Goal: Information Seeking & Learning: Compare options

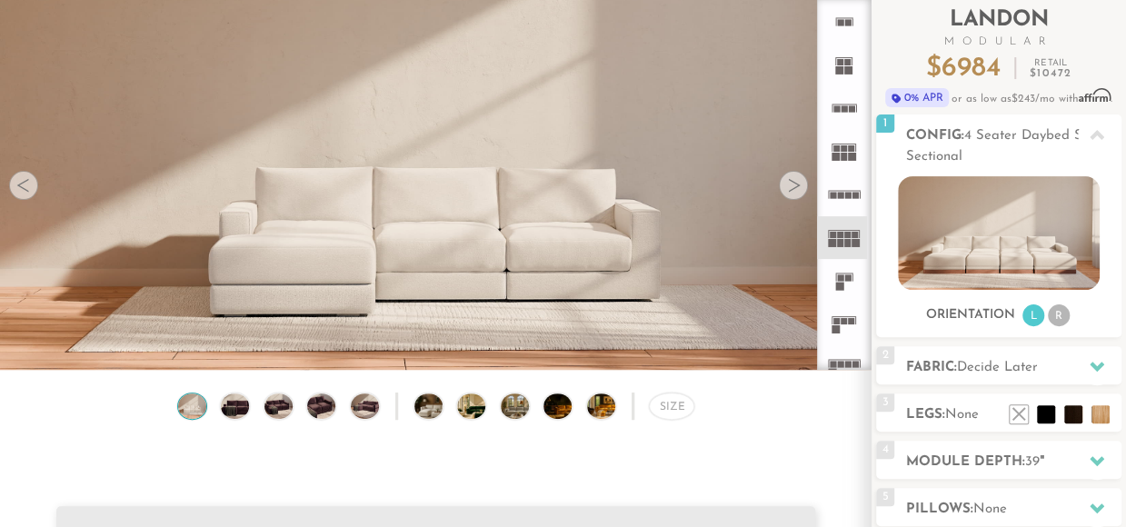
scroll to position [133, 0]
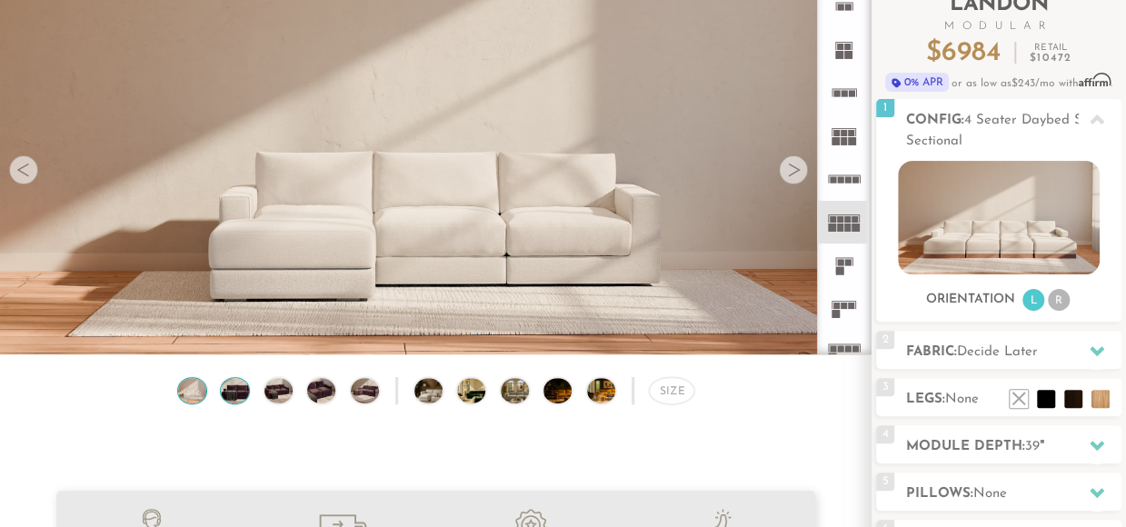
click at [229, 394] on img at bounding box center [235, 391] width 34 height 26
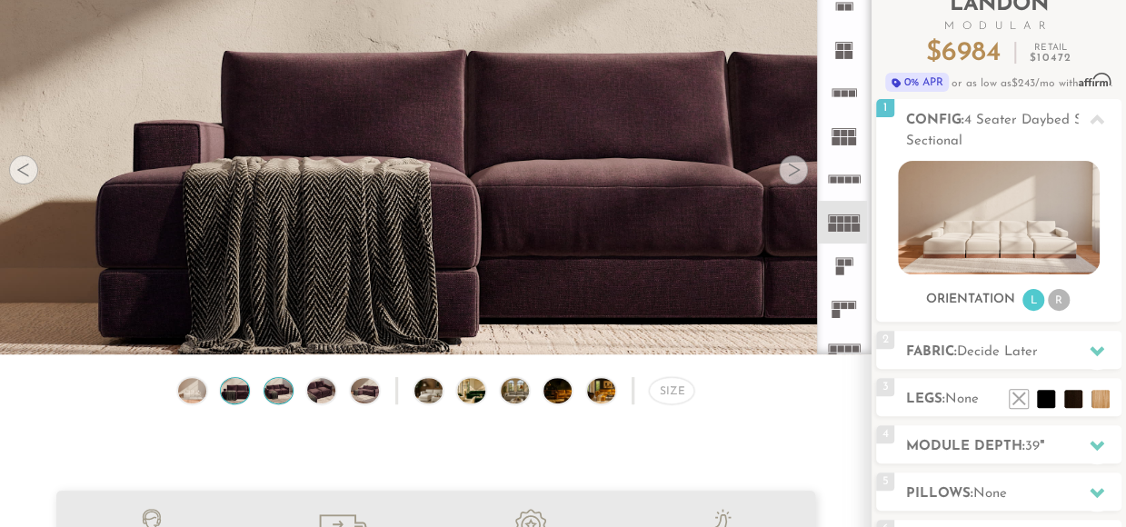
click at [263, 399] on img at bounding box center [279, 391] width 34 height 26
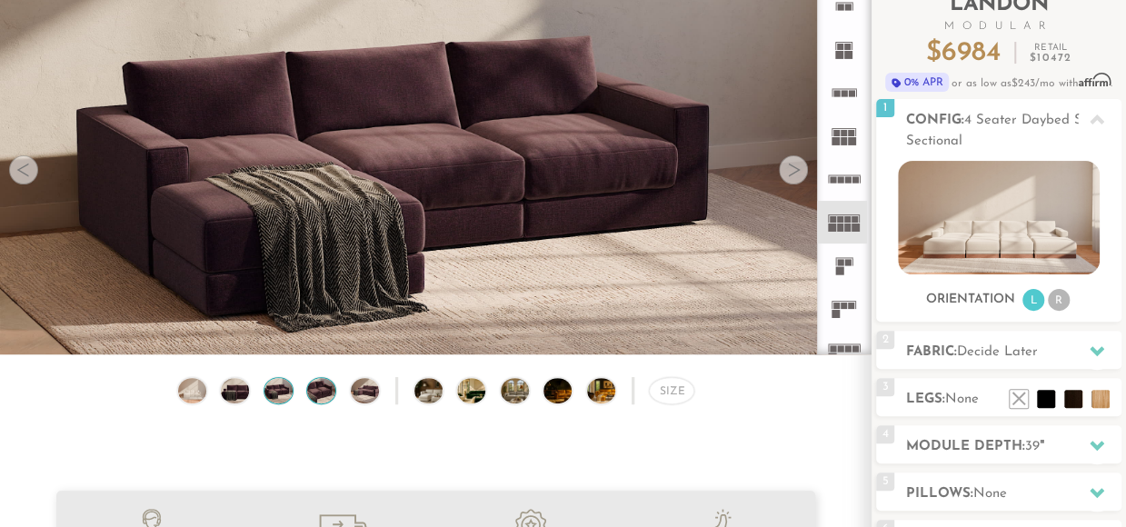
click at [308, 389] on img at bounding box center [321, 391] width 34 height 26
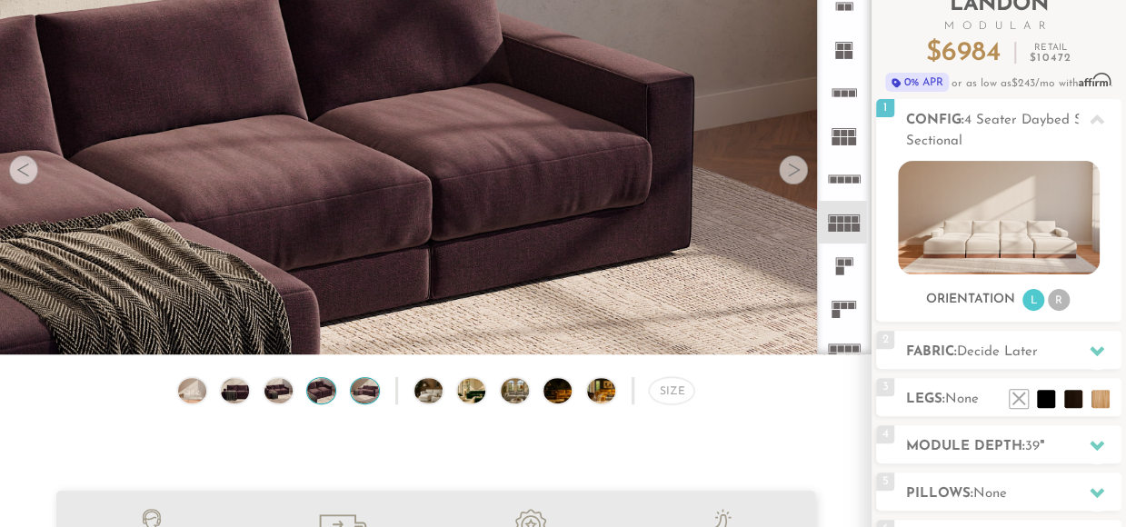
click at [348, 395] on img at bounding box center [365, 391] width 34 height 26
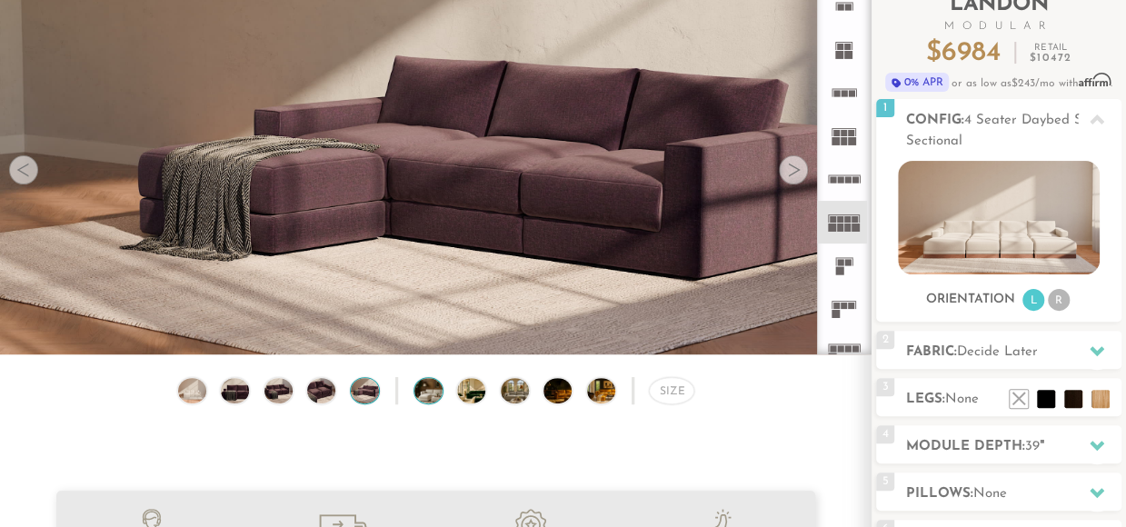
click at [414, 395] on img at bounding box center [437, 391] width 46 height 26
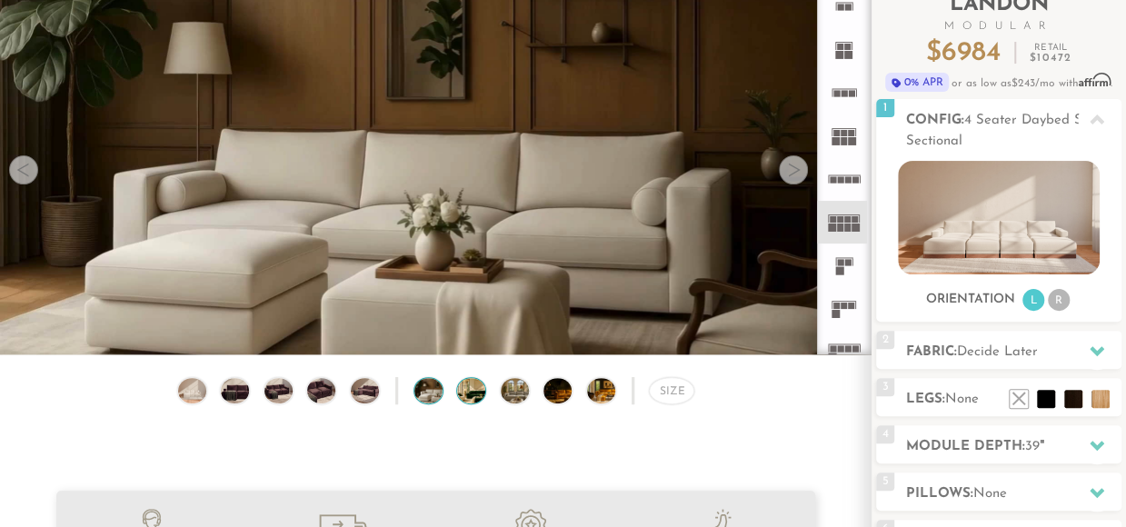
click at [457, 397] on img at bounding box center [480, 391] width 46 height 26
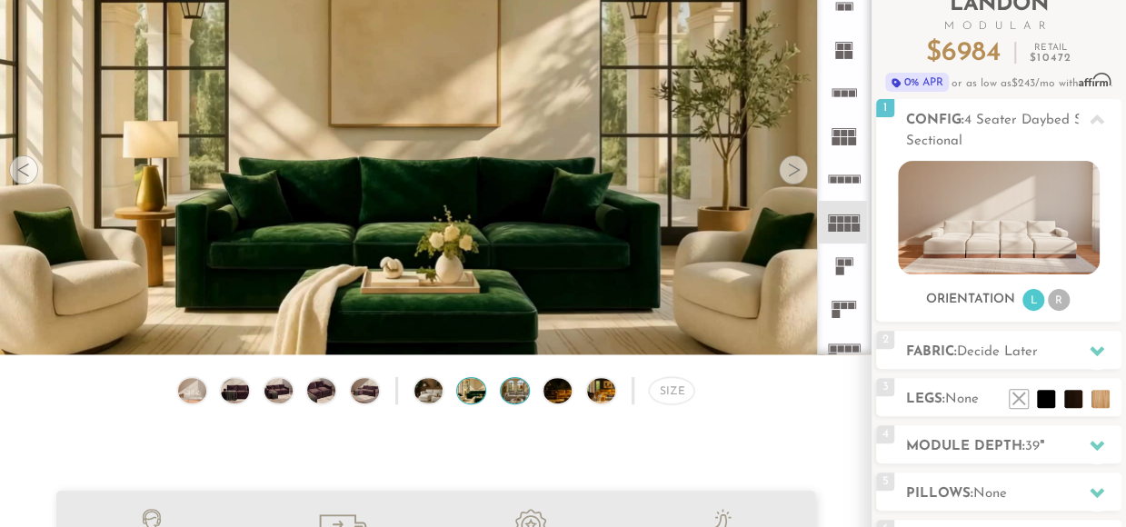
click at [501, 395] on img at bounding box center [524, 391] width 46 height 26
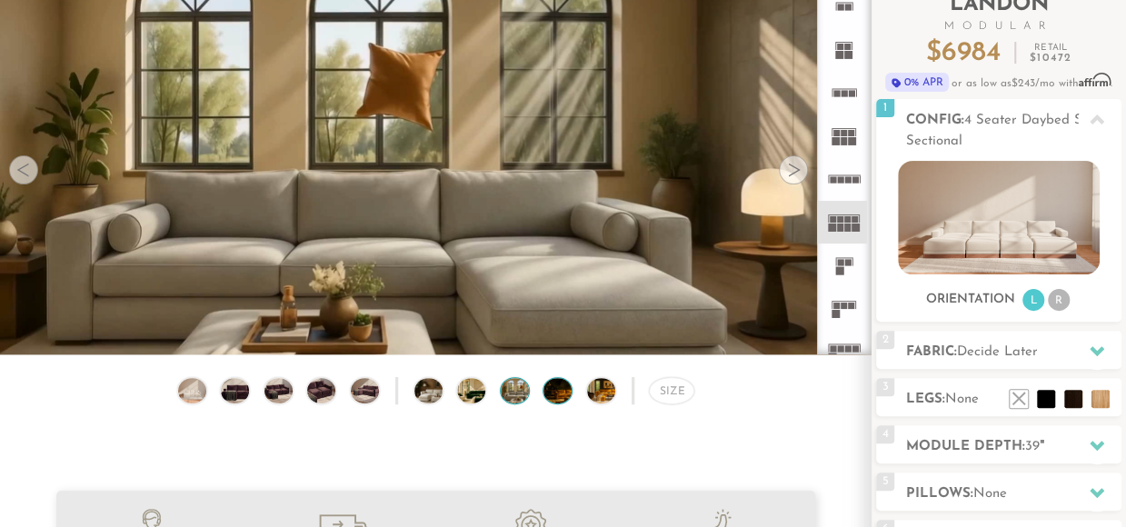
click at [543, 391] on img at bounding box center [566, 391] width 46 height 26
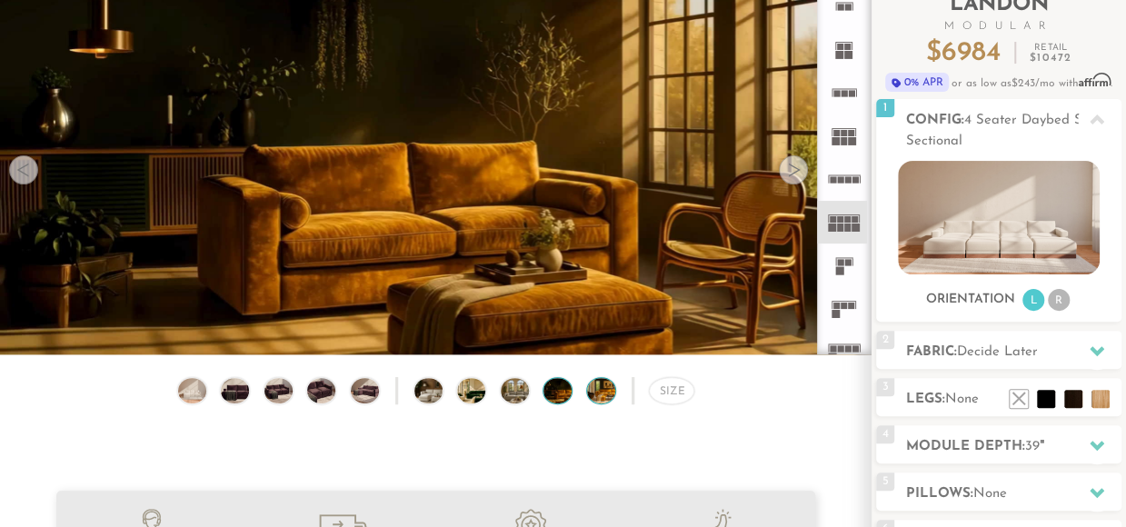
click at [587, 392] on img at bounding box center [610, 391] width 46 height 26
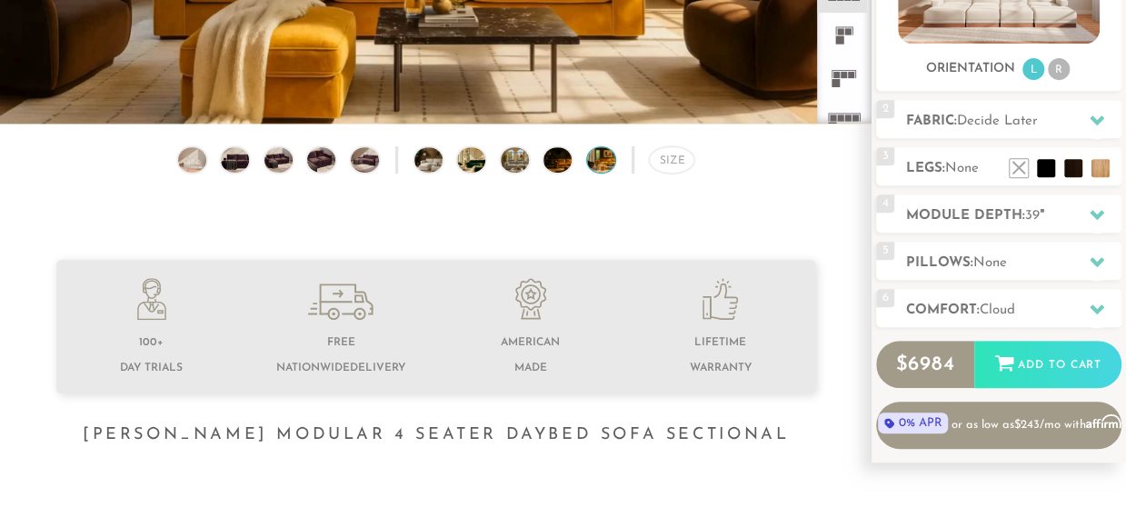
scroll to position [387, 0]
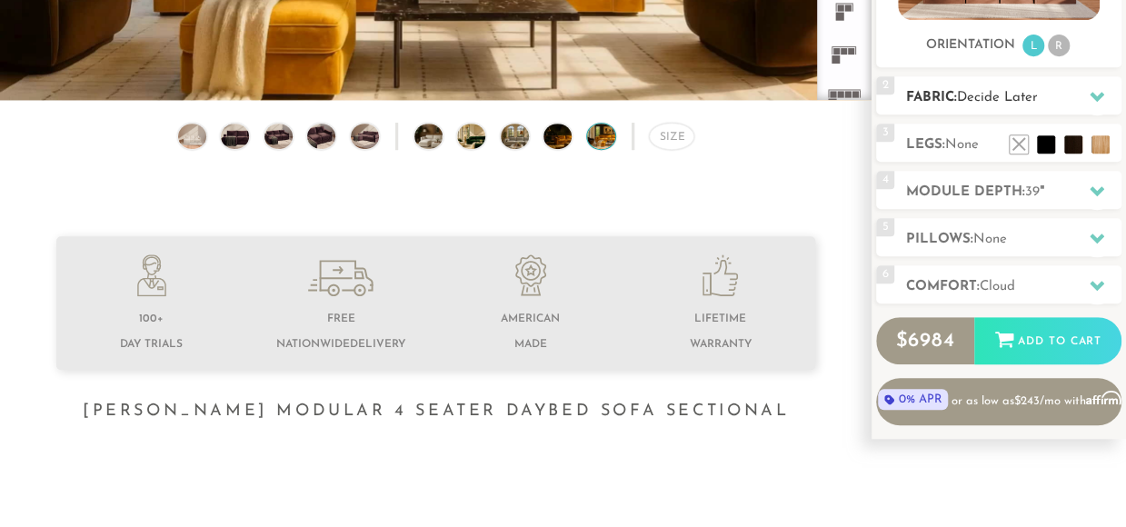
click at [1089, 97] on icon at bounding box center [1096, 96] width 15 height 15
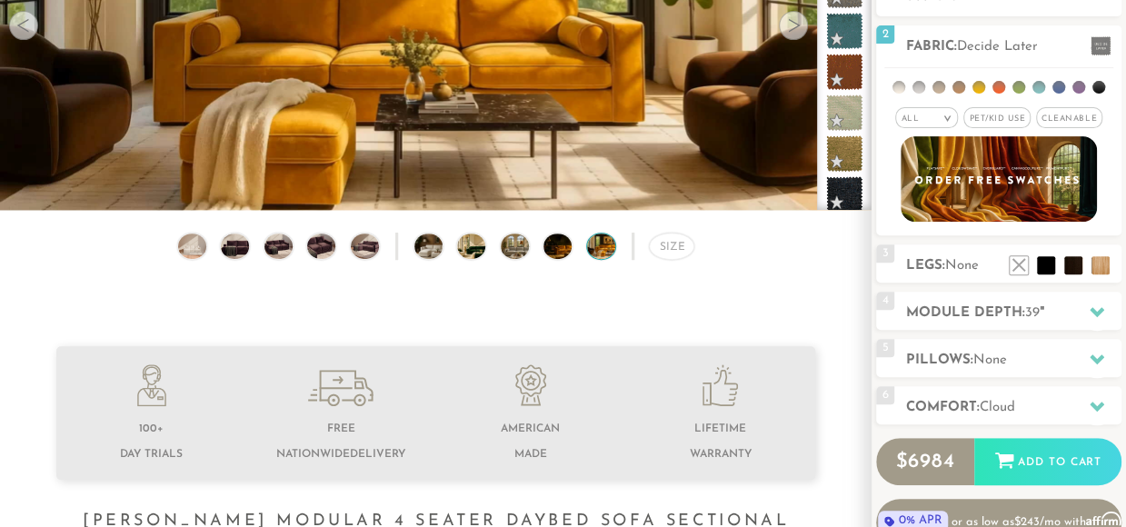
scroll to position [241, 0]
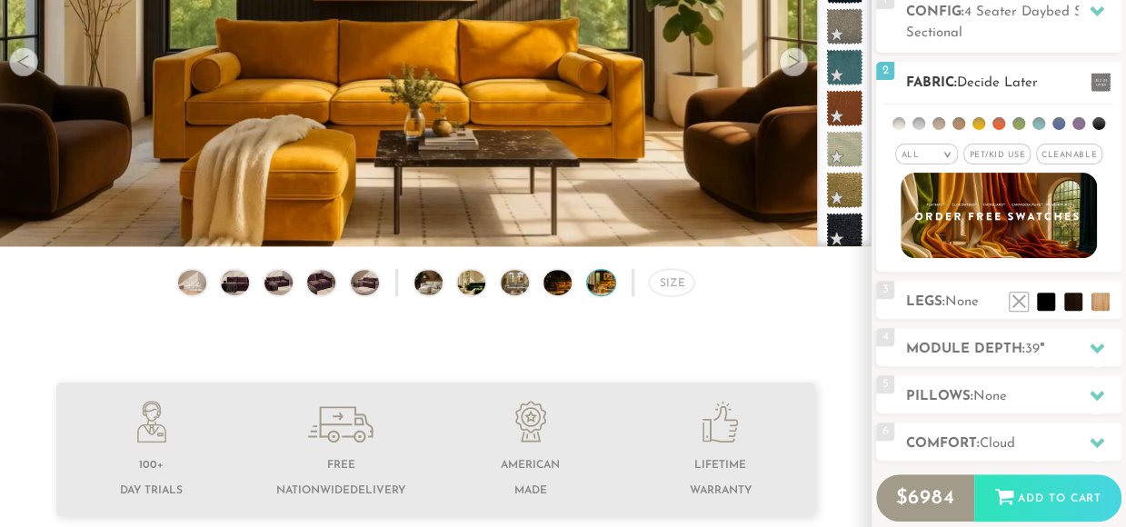
click at [952, 117] on li at bounding box center [958, 123] width 13 height 13
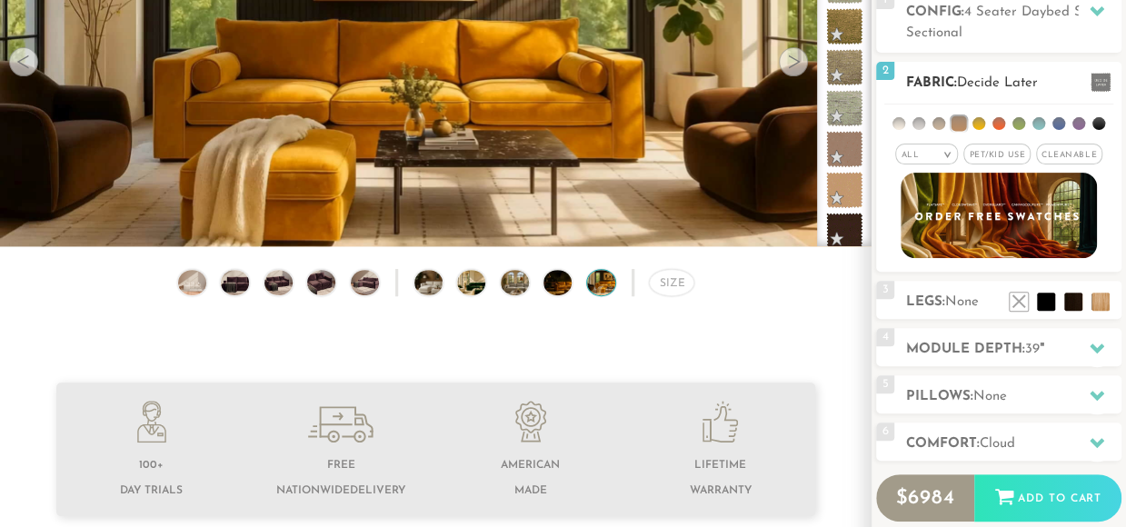
click at [992, 117] on li at bounding box center [998, 123] width 13 height 13
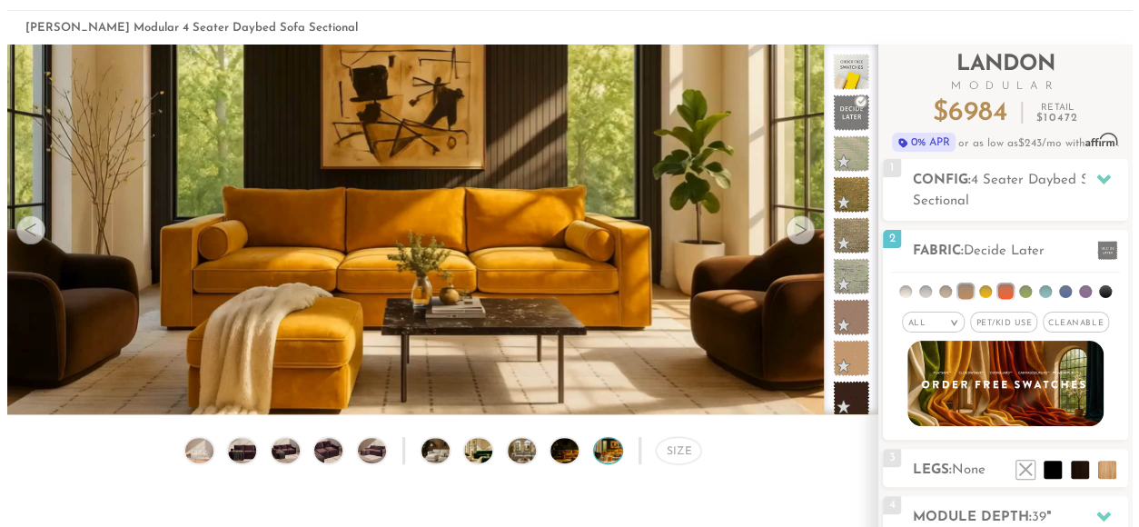
scroll to position [60, 0]
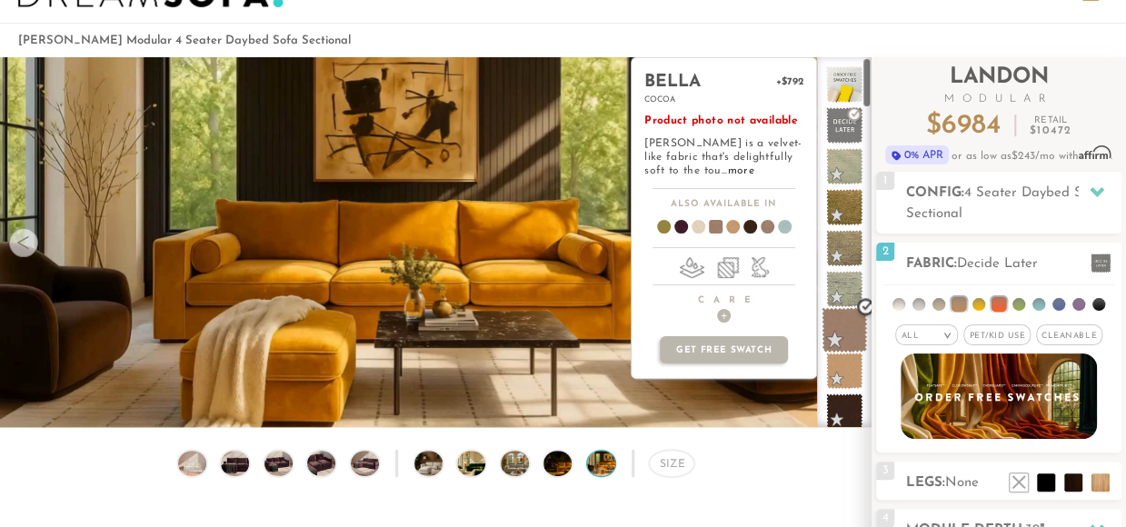
click at [821, 353] on span at bounding box center [843, 329] width 45 height 45
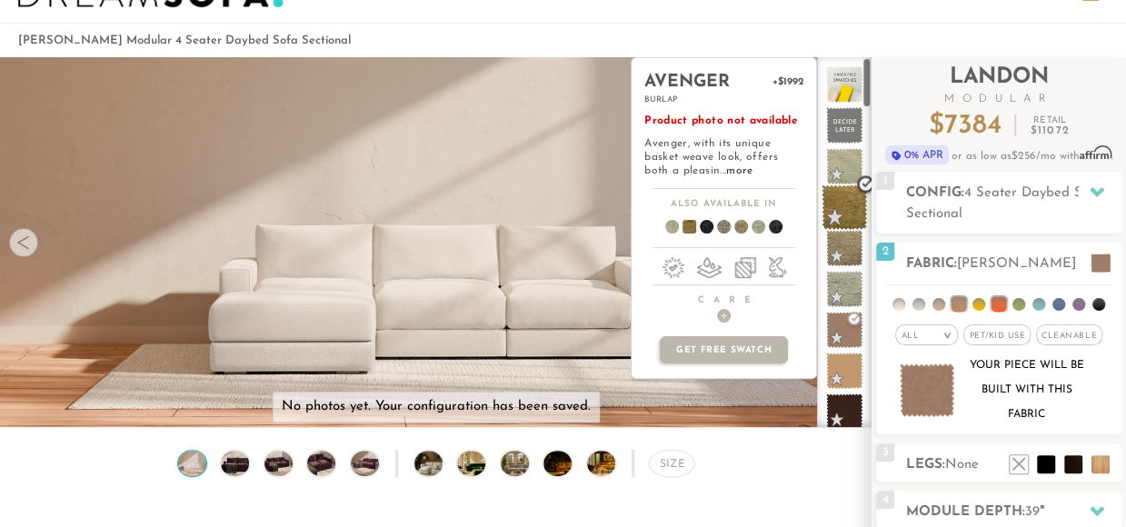
click at [821, 230] on span at bounding box center [843, 206] width 45 height 45
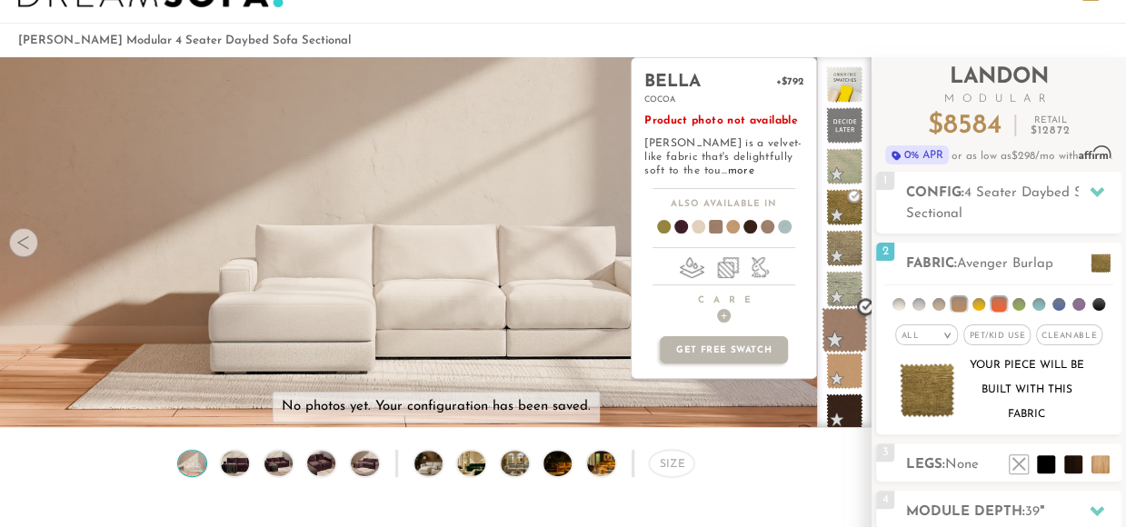
click at [821, 353] on span at bounding box center [843, 329] width 45 height 45
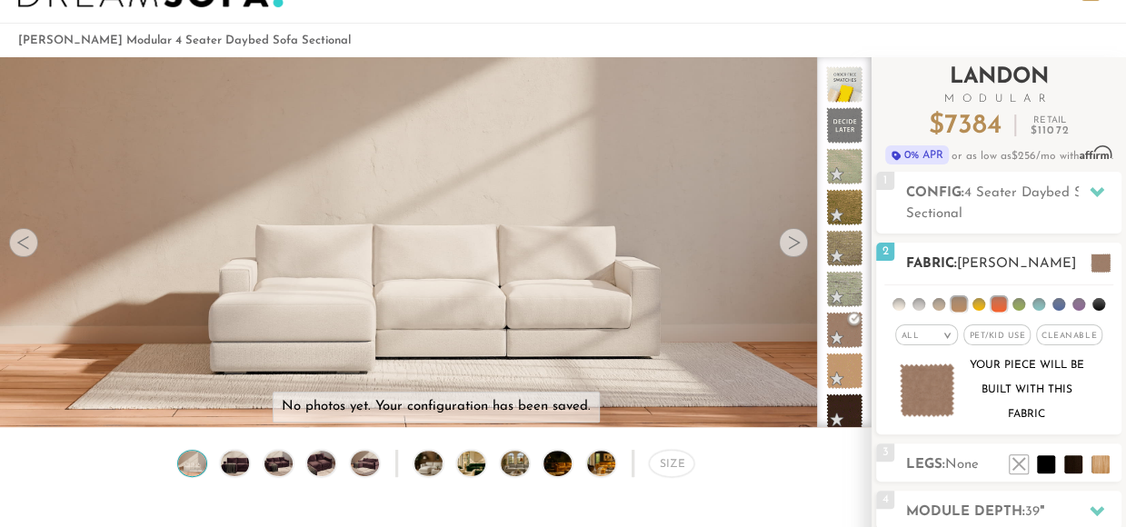
click at [899, 379] on img at bounding box center [926, 389] width 55 height 53
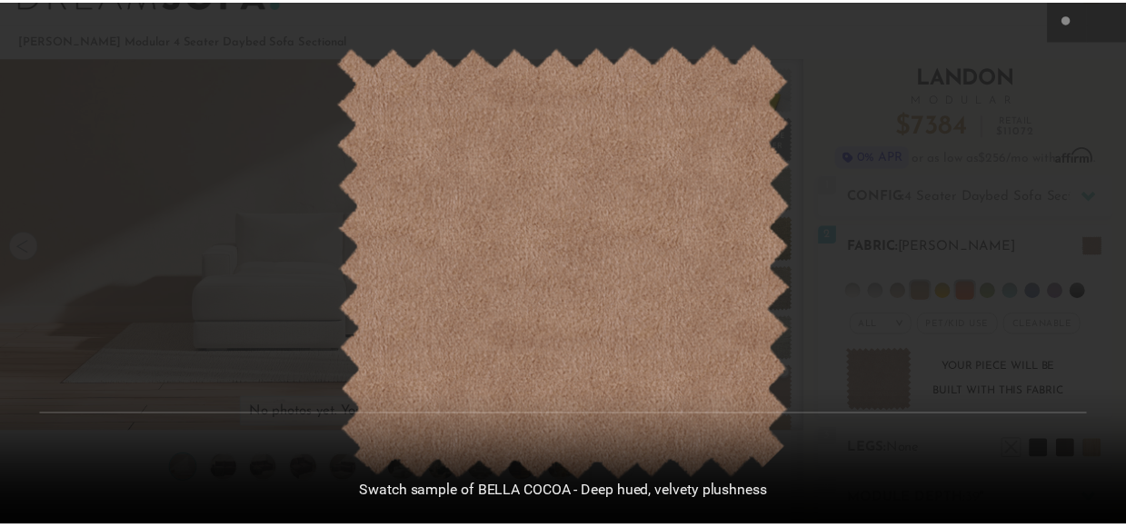
scroll to position [19399, 1125]
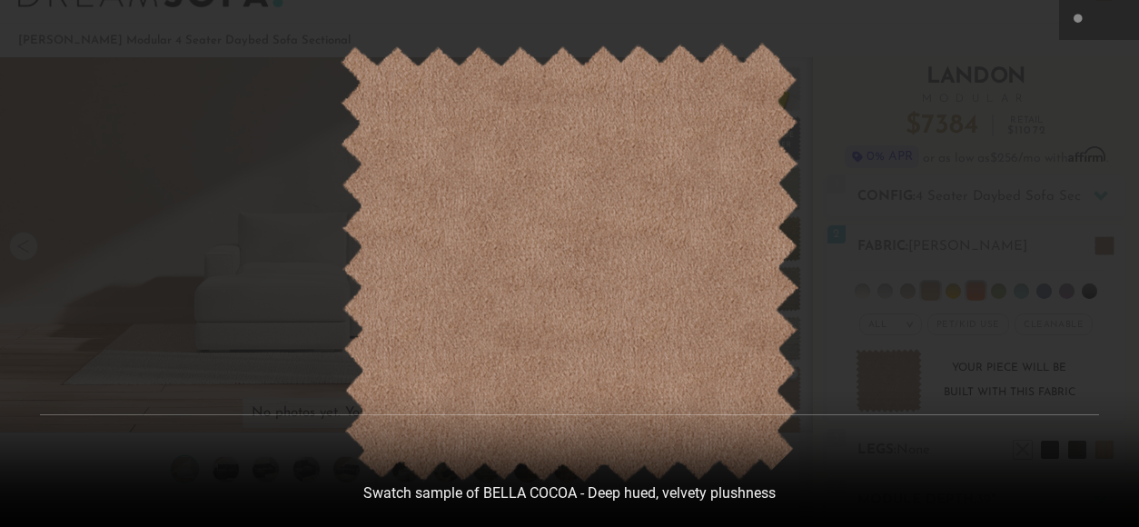
click at [613, 181] on img at bounding box center [570, 263] width 460 height 441
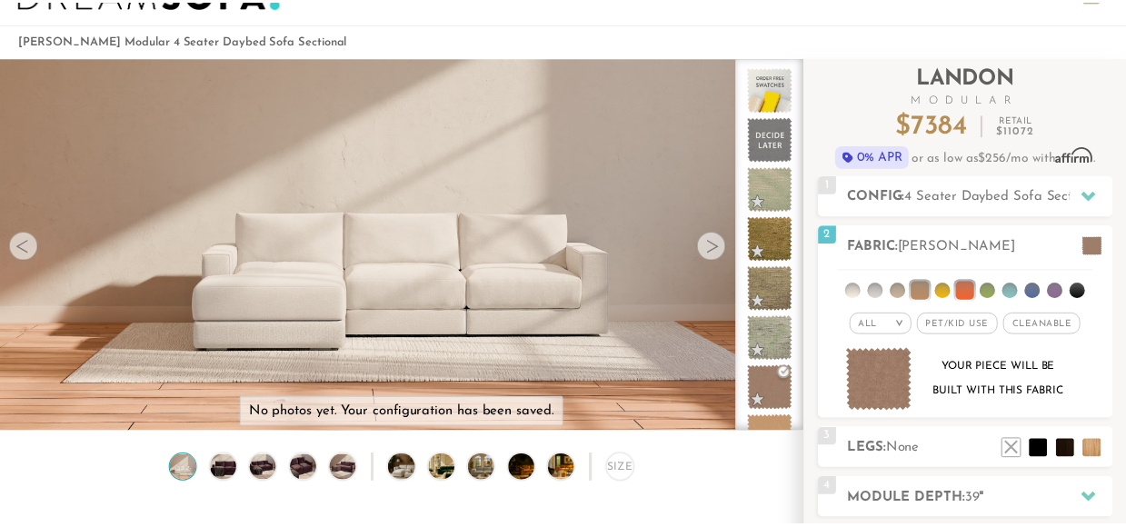
scroll to position [15, 15]
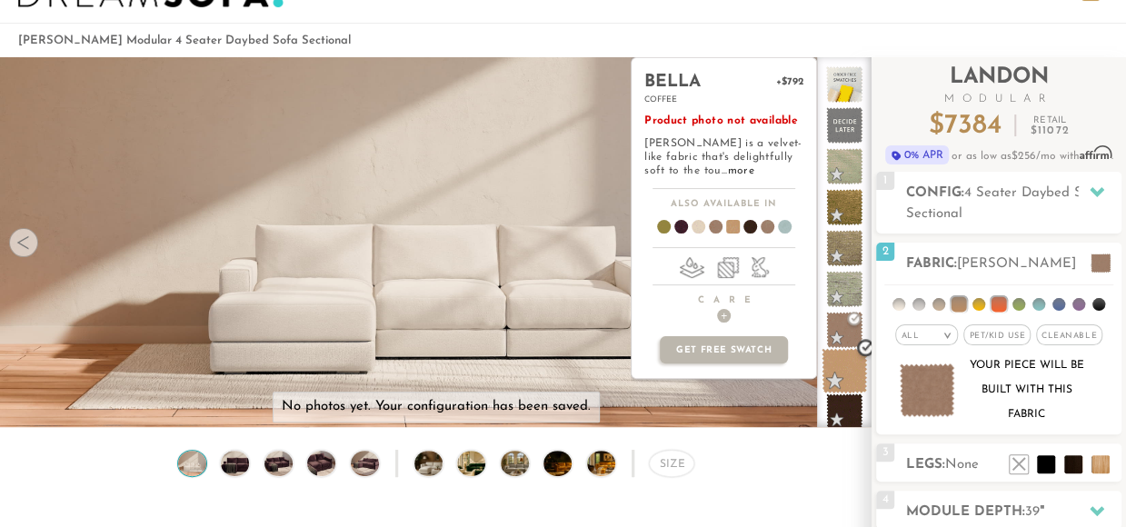
click at [821, 393] on span at bounding box center [843, 370] width 45 height 45
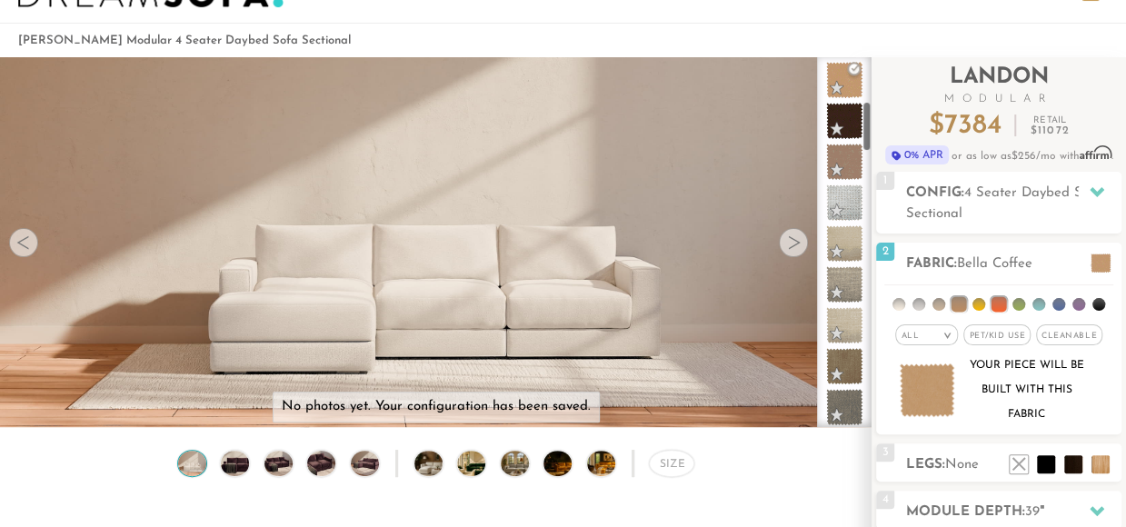
scroll to position [400, 0]
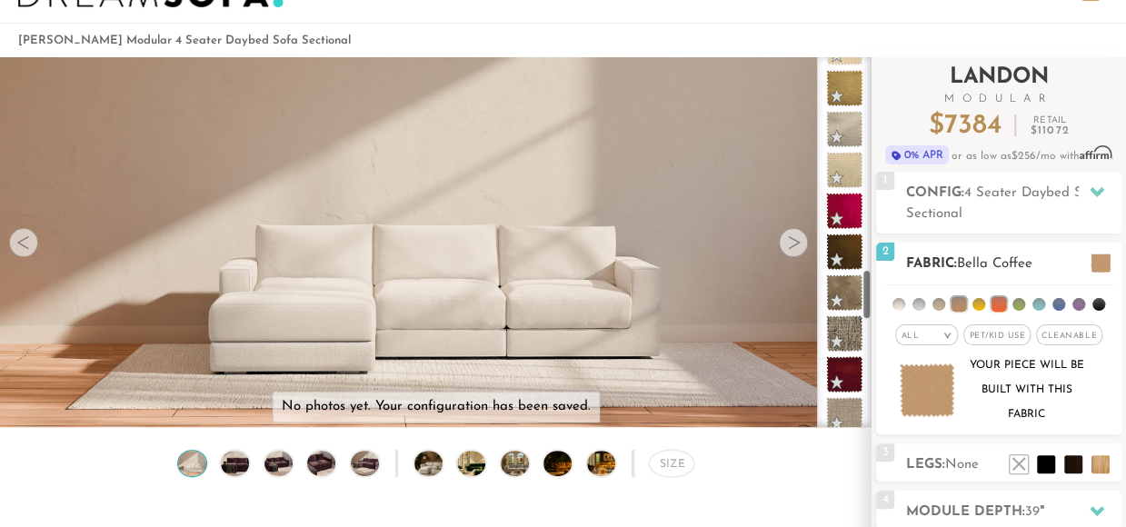
scroll to position [1563, 0]
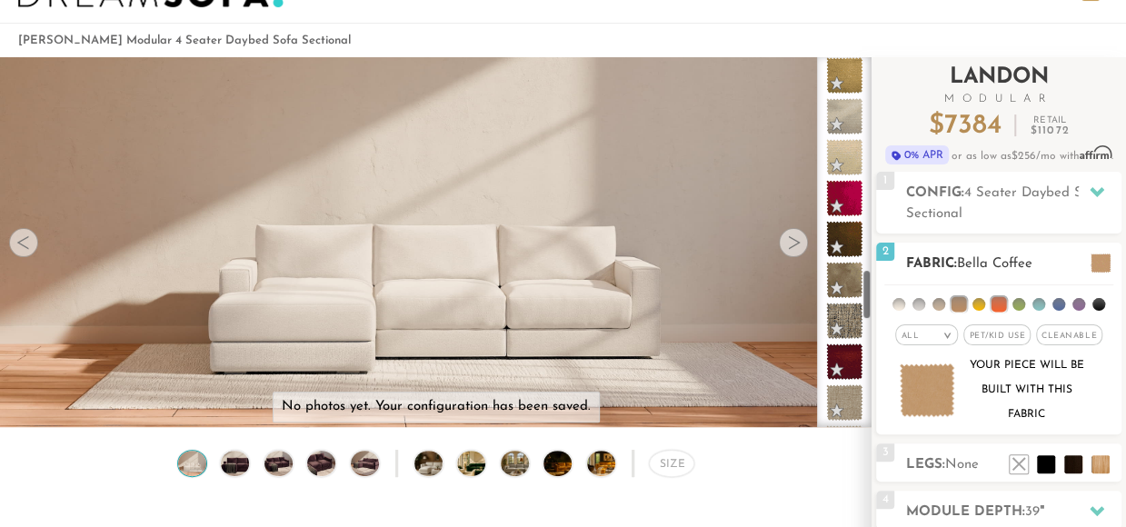
drag, startPoint x: 796, startPoint y: 159, endPoint x: 819, endPoint y: 318, distance: 160.6
click at [871, 318] on div "Introducing Landon Modular $ 7384 Retail $ 11072 $ 7384 Retail $ 11072 0% APR o…" at bounding box center [998, 407] width 254 height 701
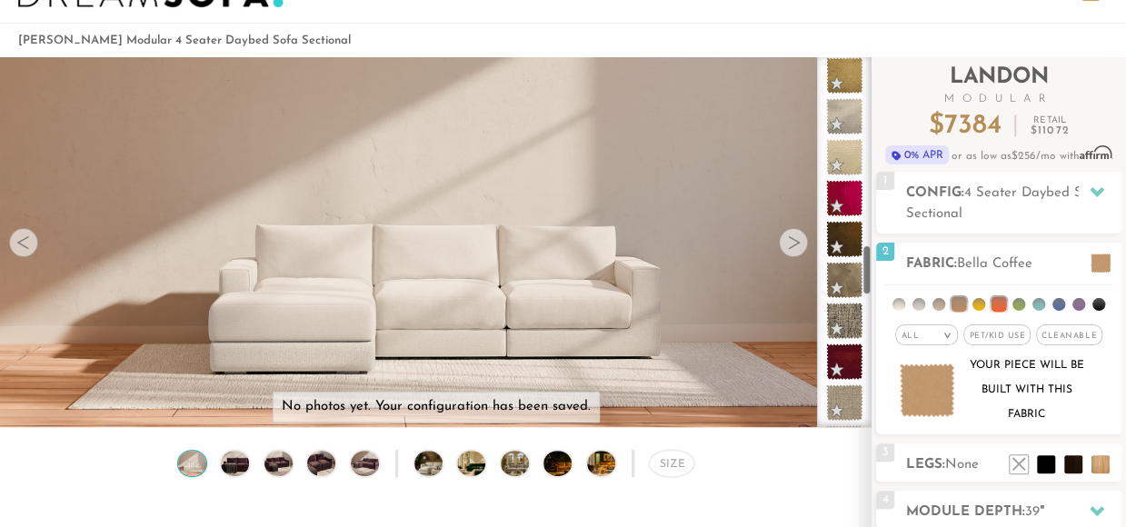
scroll to position [1163, 0]
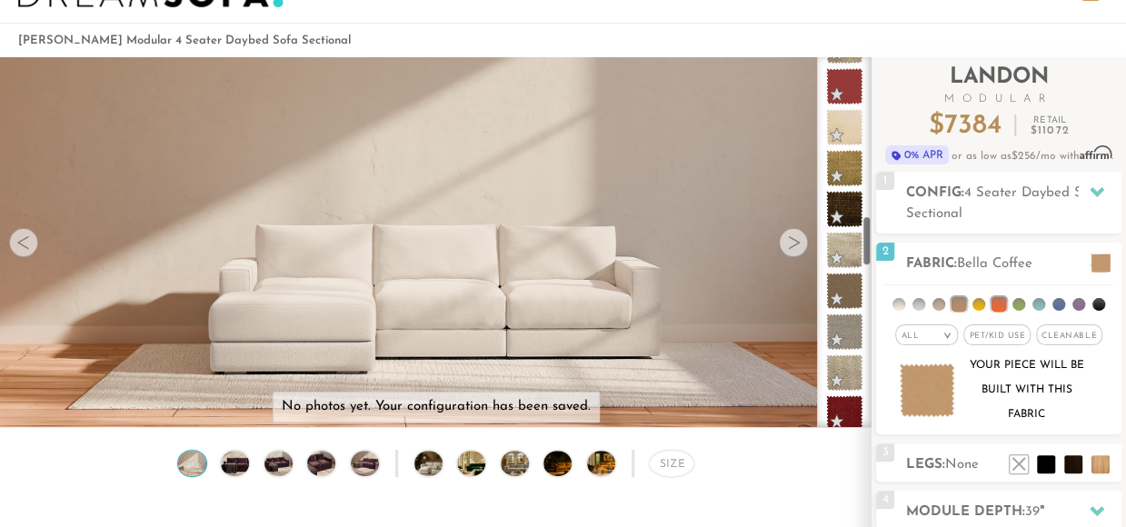
click at [817, 90] on ul at bounding box center [844, 372] width 55 height 2244
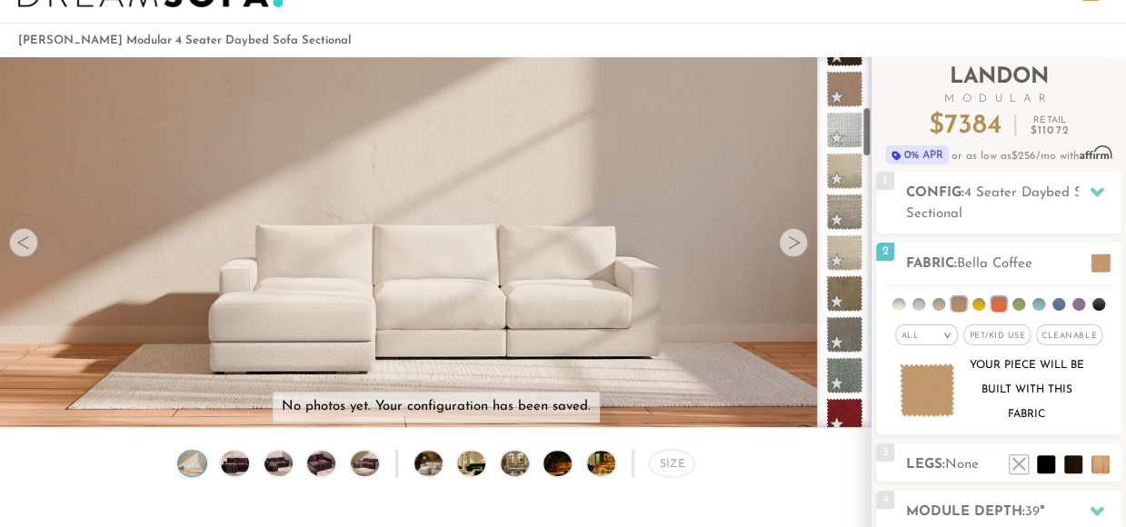
scroll to position [73, 0]
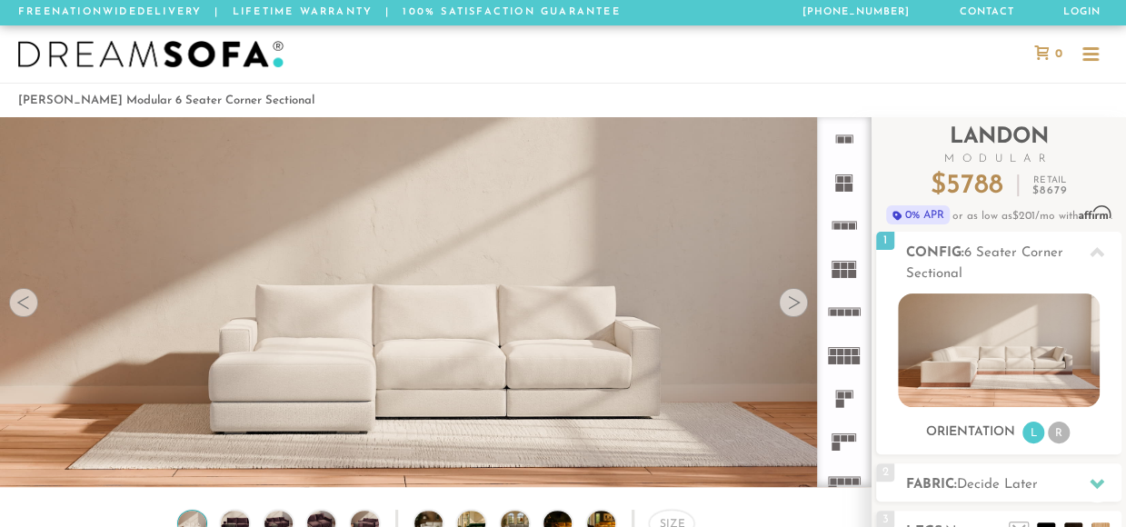
drag, startPoint x: 0, startPoint y: 0, endPoint x: 677, endPoint y: 55, distance: 679.1
click at [677, 55] on div at bounding box center [563, 53] width 1126 height 57
click at [779, 301] on div at bounding box center [793, 302] width 29 height 29
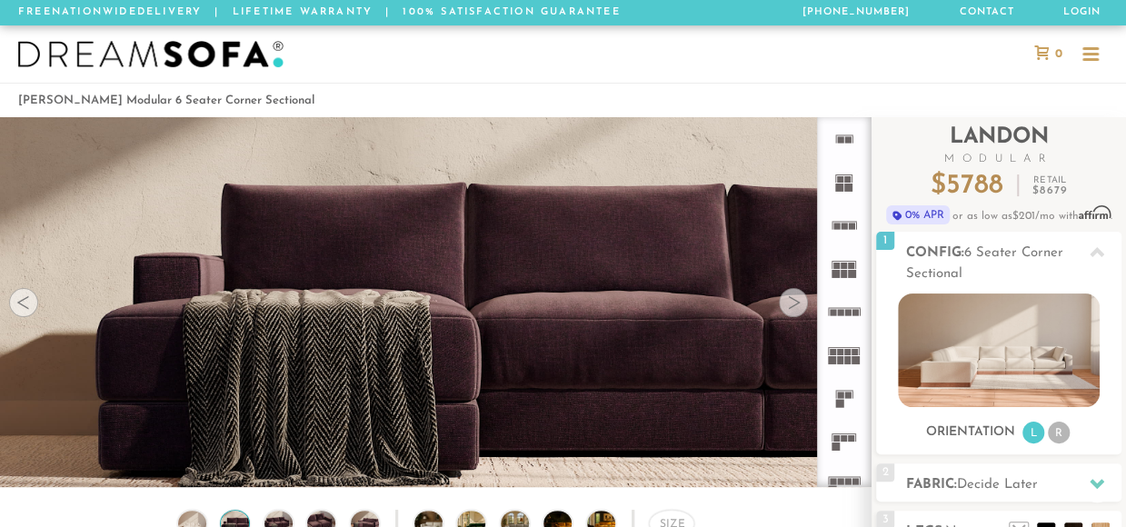
click at [779, 301] on div at bounding box center [793, 302] width 29 height 29
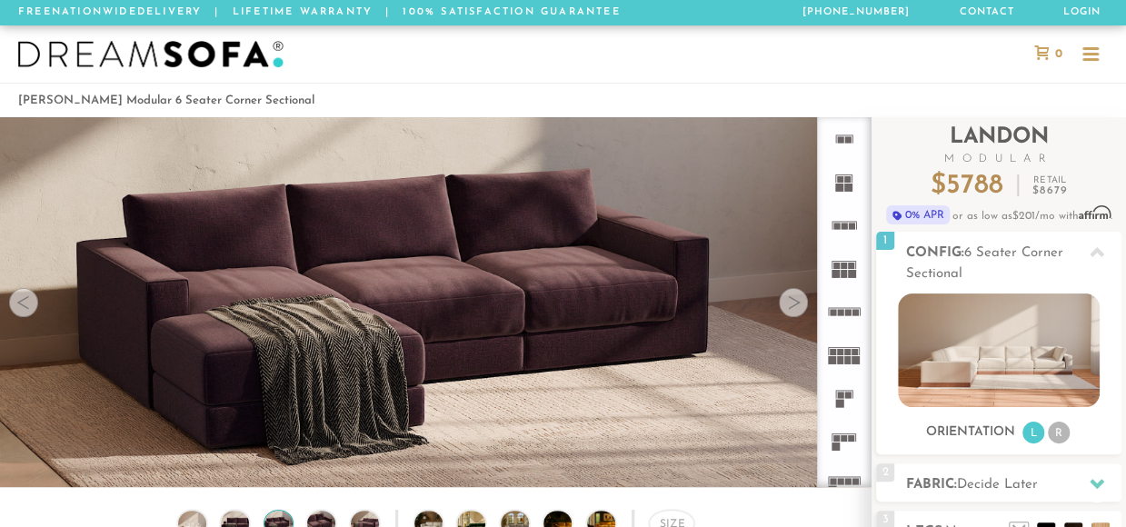
click at [779, 301] on div at bounding box center [793, 302] width 29 height 29
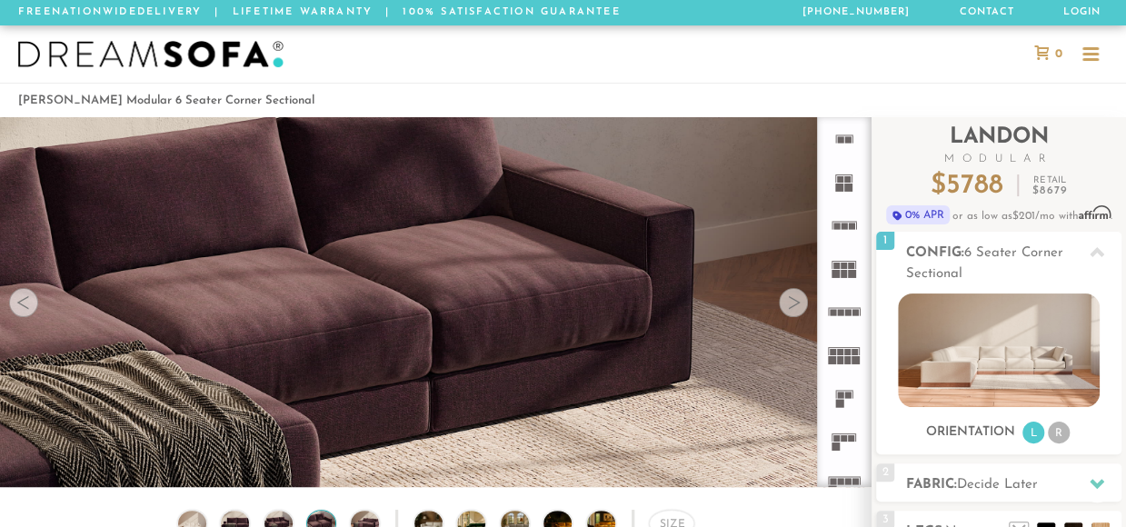
click at [779, 301] on div at bounding box center [793, 302] width 29 height 29
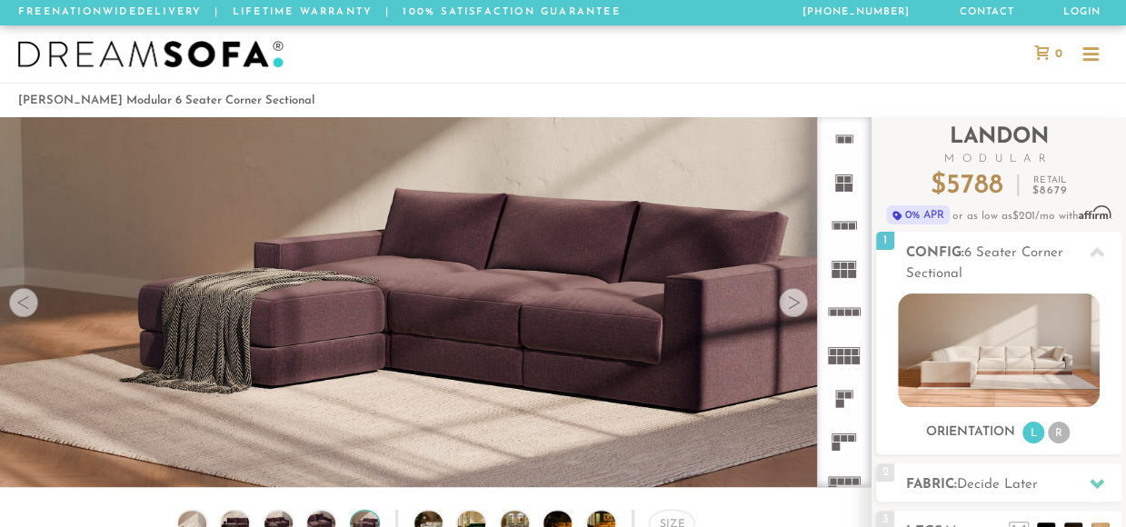
click at [779, 301] on div at bounding box center [793, 302] width 29 height 29
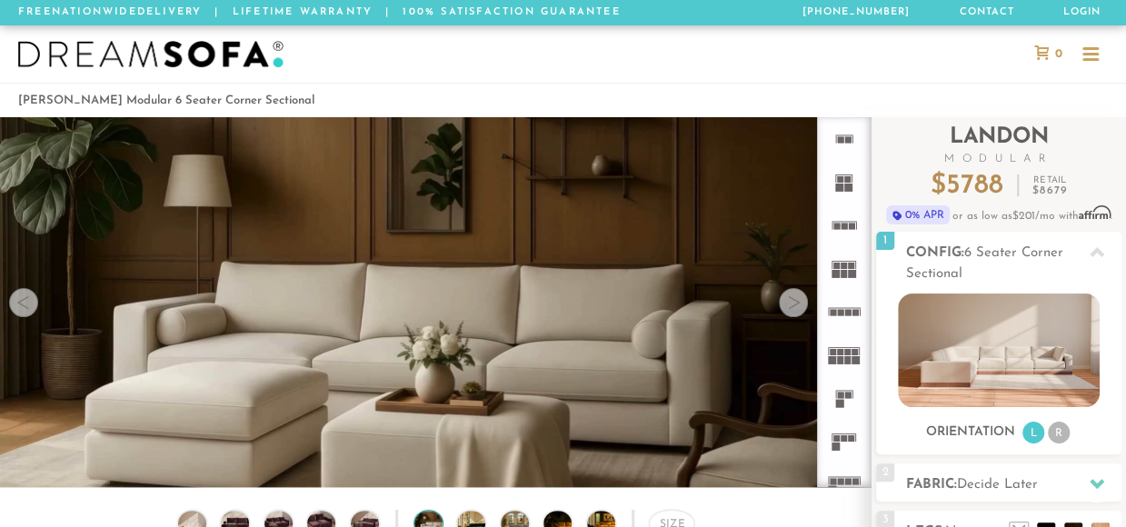
click at [779, 301] on div at bounding box center [793, 302] width 29 height 29
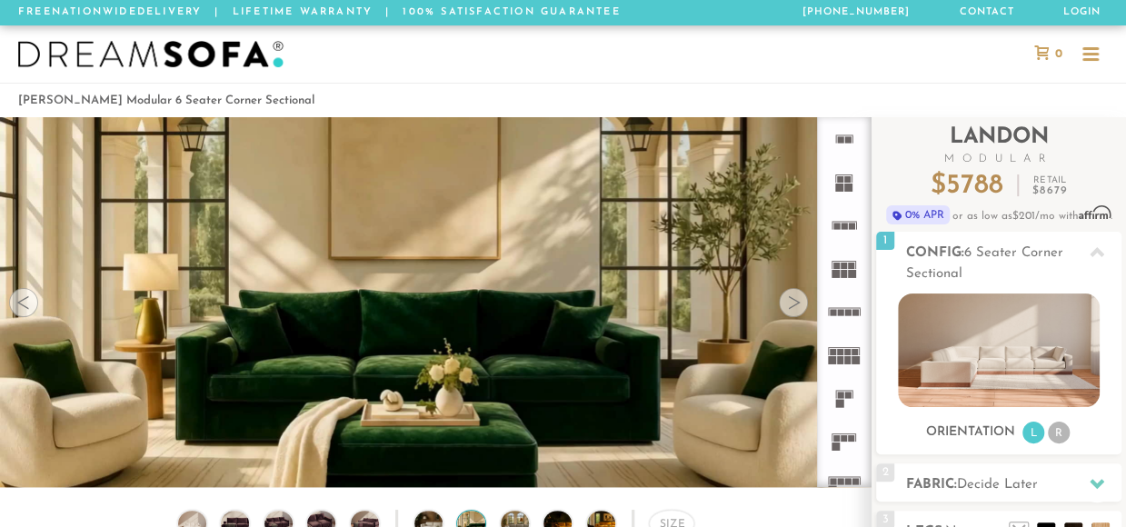
click at [779, 304] on div at bounding box center [793, 302] width 29 height 29
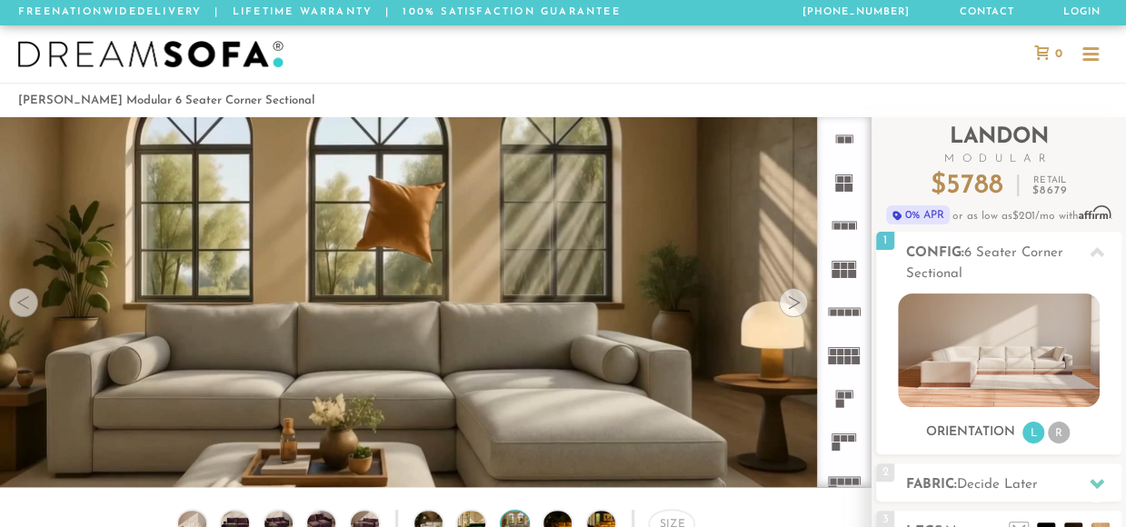
click at [779, 304] on div at bounding box center [793, 302] width 29 height 29
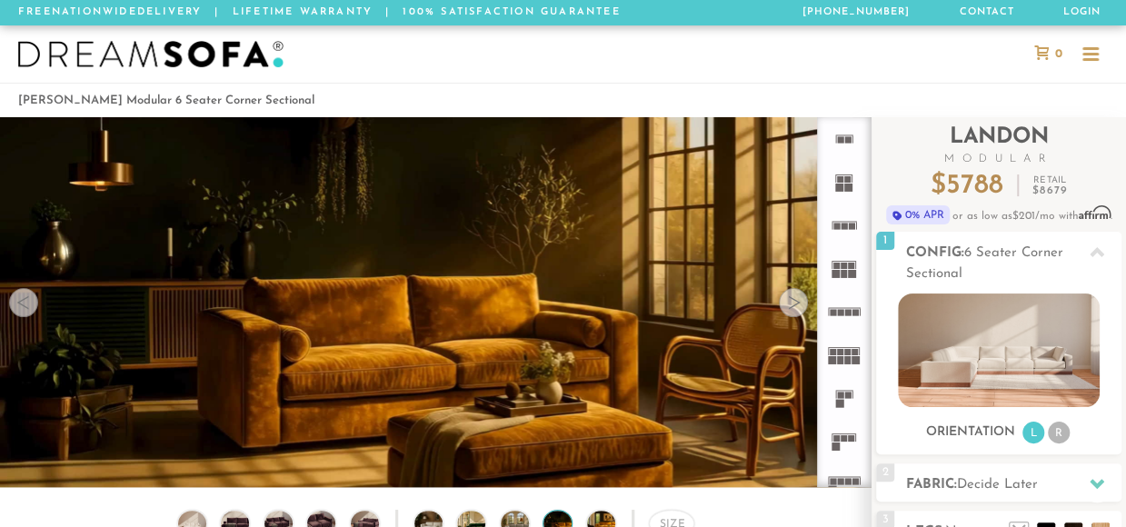
drag, startPoint x: 710, startPoint y: 304, endPoint x: 701, endPoint y: 310, distance: 10.6
click at [779, 310] on div at bounding box center [793, 302] width 29 height 29
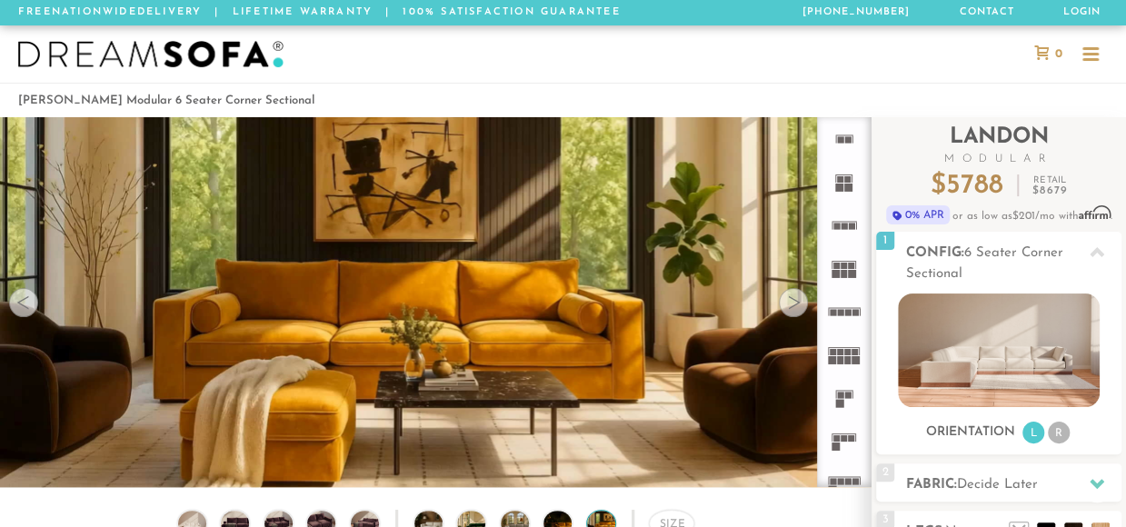
click at [779, 310] on div at bounding box center [793, 302] width 29 height 29
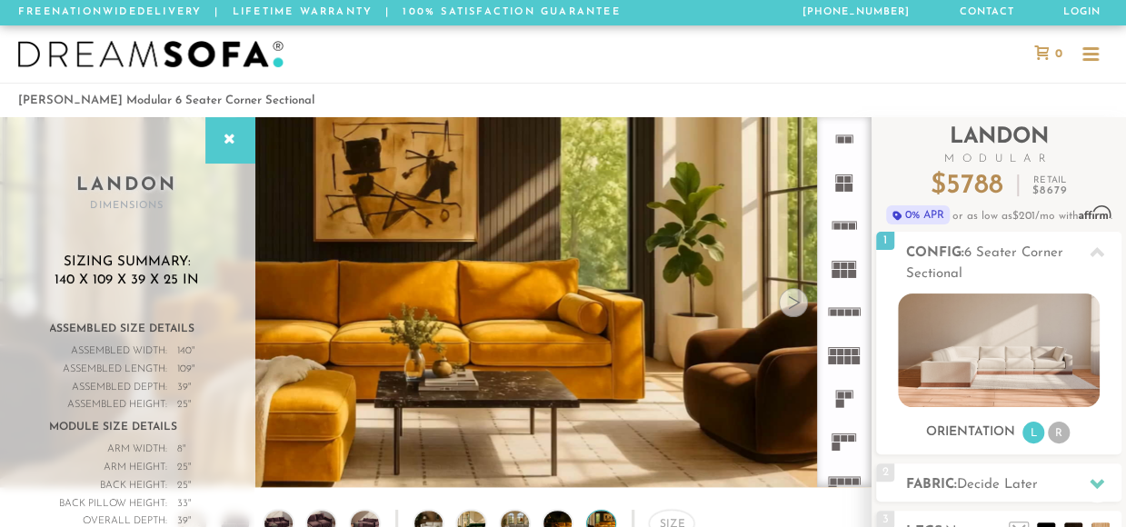
click at [779, 310] on div at bounding box center [793, 302] width 29 height 29
